Goal: Task Accomplishment & Management: Use online tool/utility

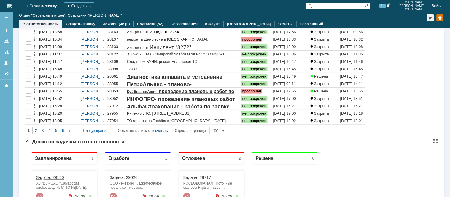
click at [62, 178] on link "Задача: 29140" at bounding box center [50, 177] width 28 height 5
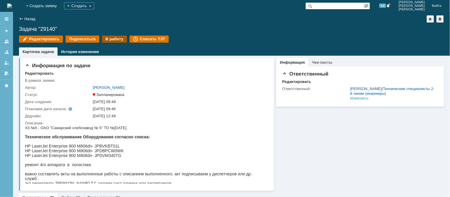
click at [117, 41] on div "В работу" at bounding box center [114, 39] width 25 height 7
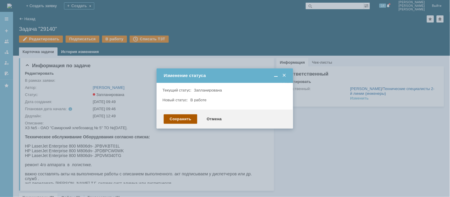
click at [179, 114] on div "Сохранить" at bounding box center [181, 118] width 34 height 9
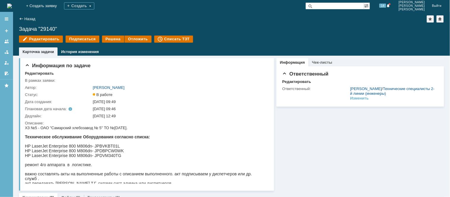
click at [11, 4] on img at bounding box center [9, 6] width 5 height 5
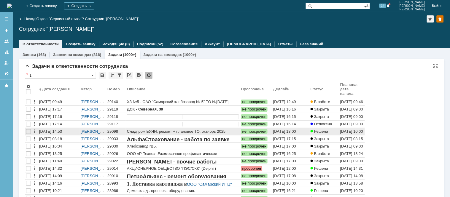
click at [116, 133] on div "29098" at bounding box center [115, 131] width 17 height 5
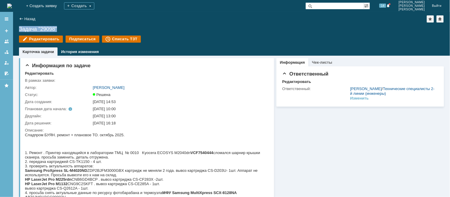
drag, startPoint x: 61, startPoint y: 28, endPoint x: 17, endPoint y: 28, distance: 44.5
click at [17, 28] on div "Назад | Задача "29098" Задача "29098" Редактировать Подписаться Списать ТЗТ tas…" at bounding box center [231, 34] width 437 height 44
copy div "Задача "29098""
